Goal: Information Seeking & Learning: Learn about a topic

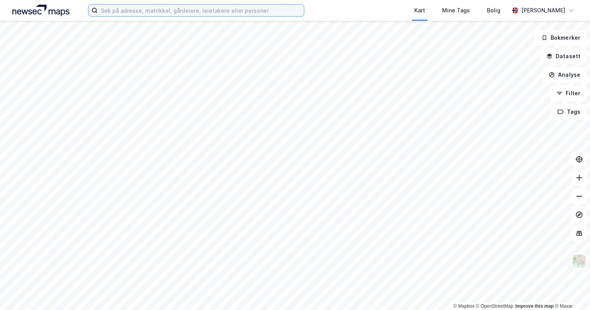
click at [248, 12] on input at bounding box center [201, 11] width 206 height 12
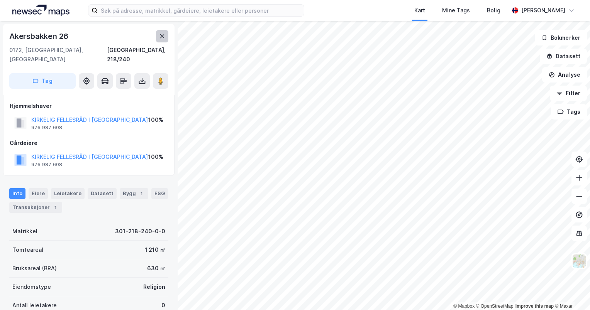
click at [157, 34] on button at bounding box center [162, 36] width 12 height 12
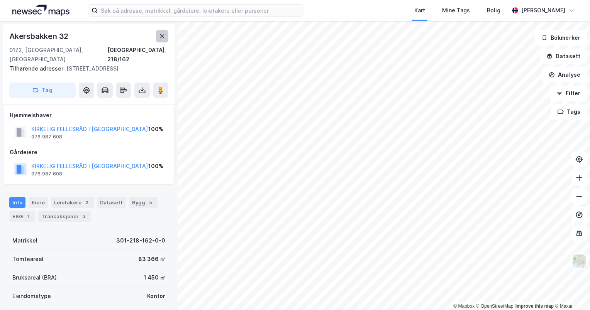
click at [160, 34] on icon at bounding box center [162, 36] width 6 height 6
click at [161, 32] on button at bounding box center [162, 36] width 12 height 12
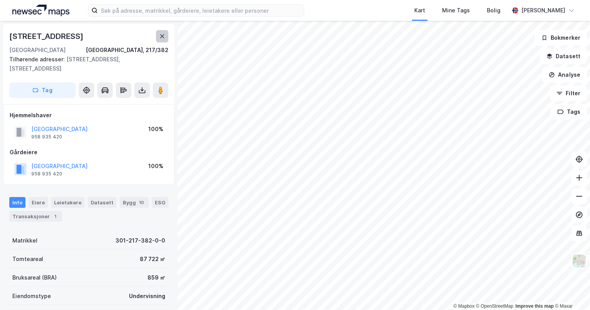
click at [163, 32] on button at bounding box center [162, 36] width 12 height 12
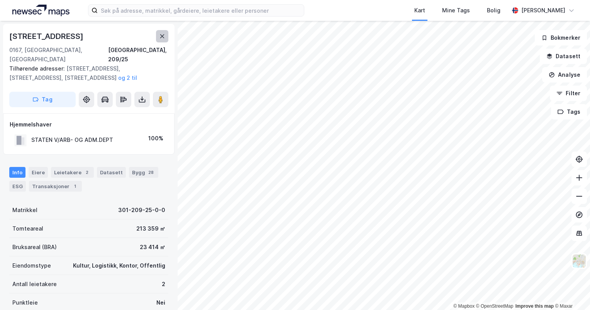
click at [164, 31] on button at bounding box center [162, 36] width 12 height 12
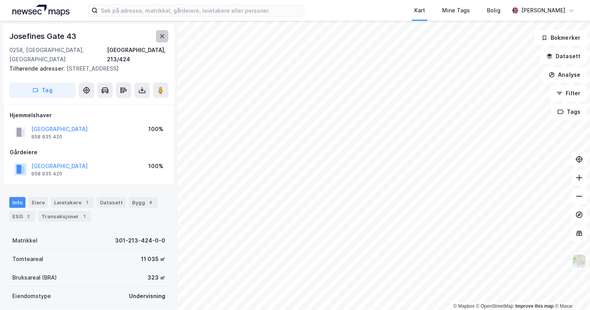
click at [161, 34] on icon at bounding box center [162, 36] width 6 height 6
